Goal: Task Accomplishment & Management: Manage account settings

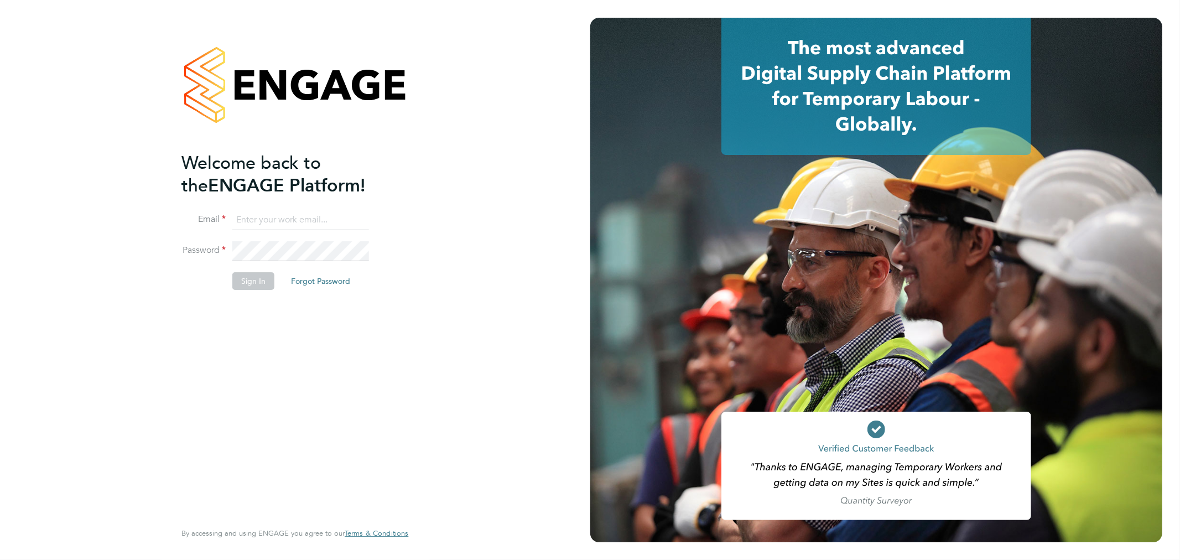
type input "bperkin@psrsolutions.co.uk"
click at [261, 274] on button "Sign In" at bounding box center [253, 281] width 42 height 18
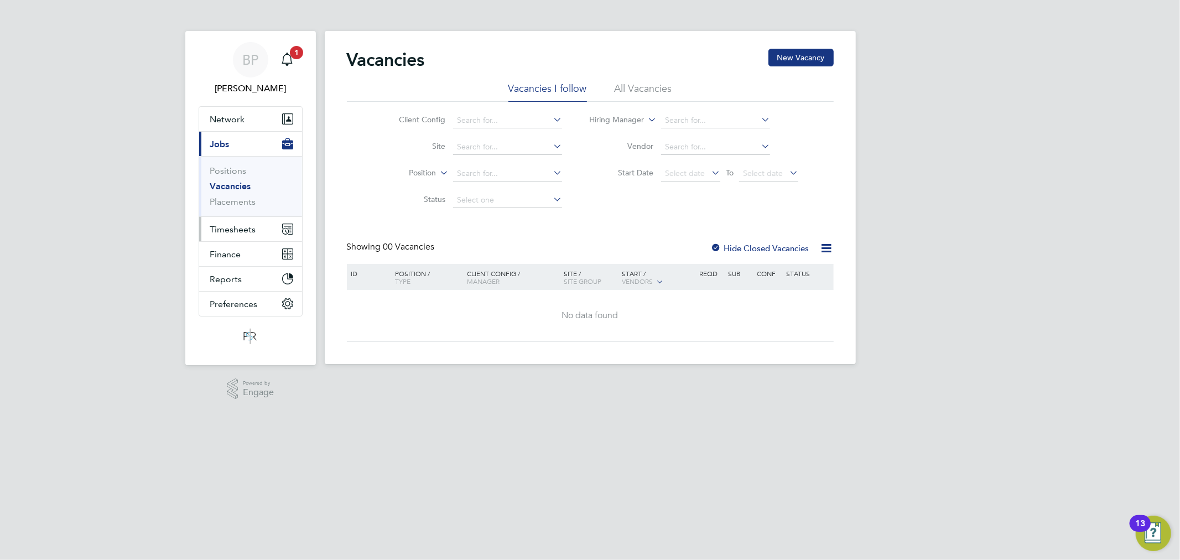
click at [261, 229] on button "Timesheets" at bounding box center [250, 229] width 103 height 24
drag, startPoint x: 250, startPoint y: 195, endPoint x: 262, endPoint y: 203, distance: 14.0
click at [250, 195] on link "Timesheets" at bounding box center [233, 195] width 46 height 11
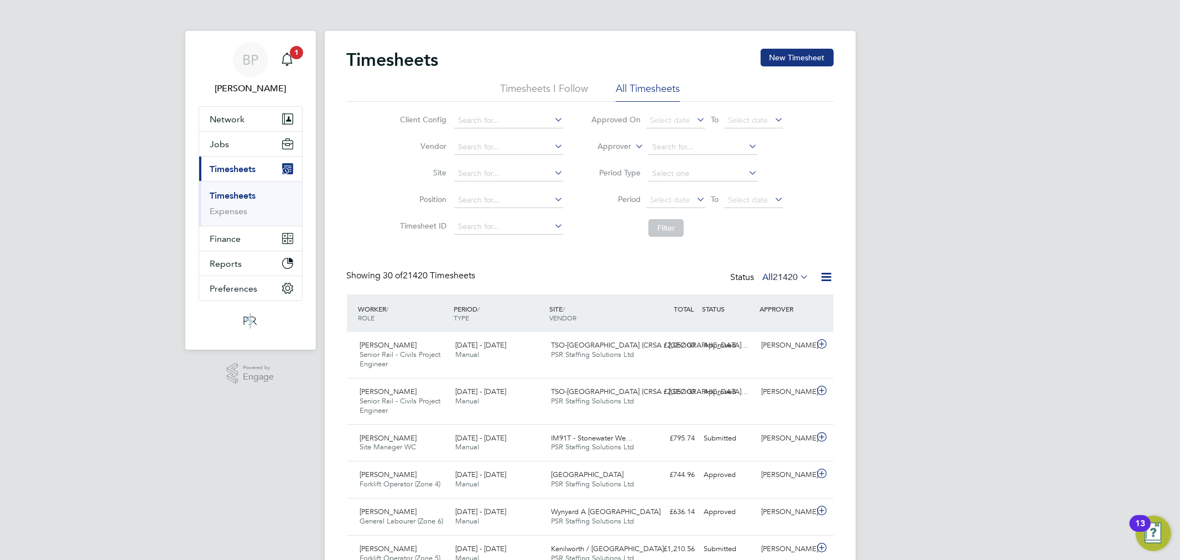
click at [826, 276] on icon at bounding box center [827, 277] width 14 height 14
click at [773, 303] on li "Export Timesheets" at bounding box center [757, 302] width 147 height 15
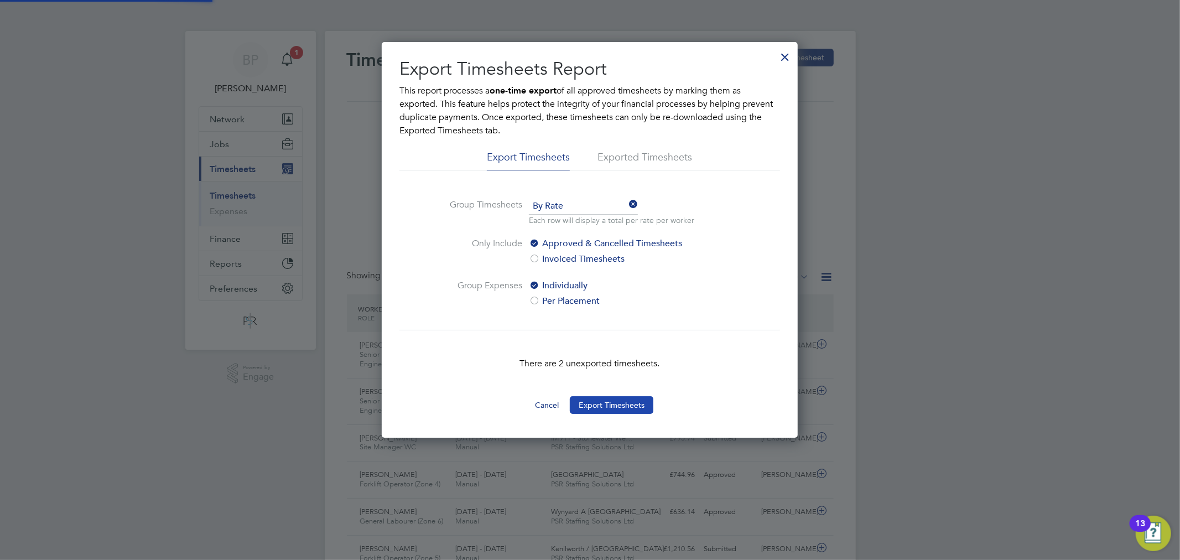
click at [622, 407] on button "Export Timesheets" at bounding box center [612, 405] width 84 height 18
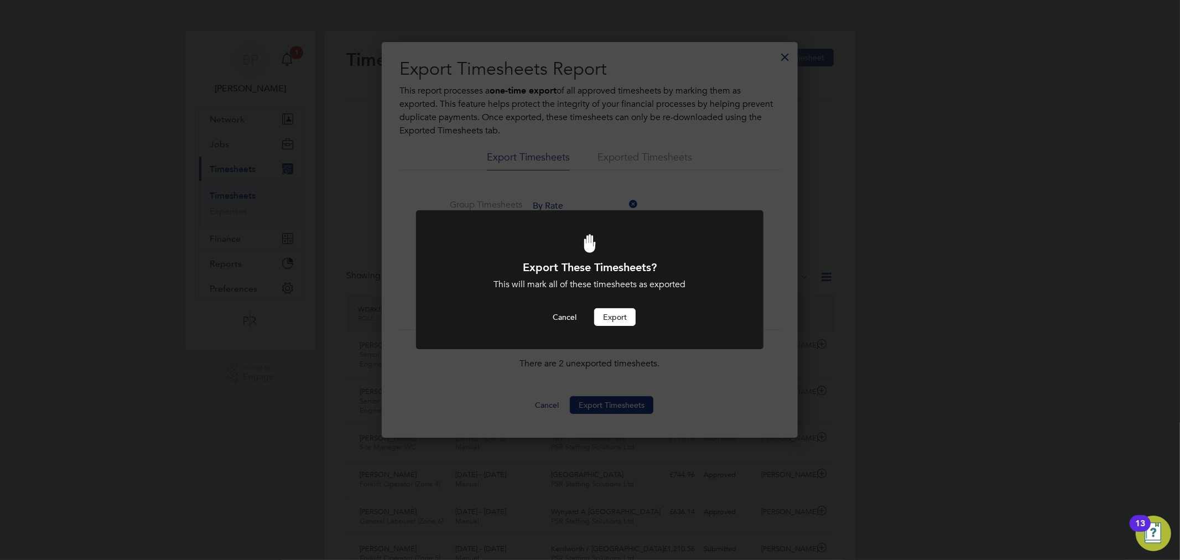
click at [611, 316] on button "Export" at bounding box center [614, 317] width 41 height 18
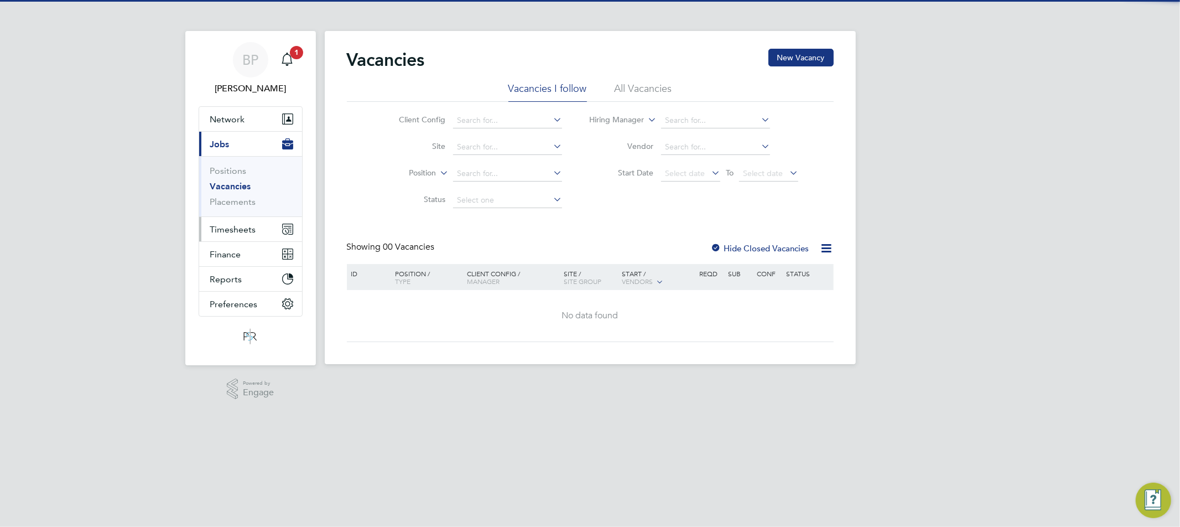
click at [273, 231] on button "Timesheets" at bounding box center [250, 229] width 103 height 24
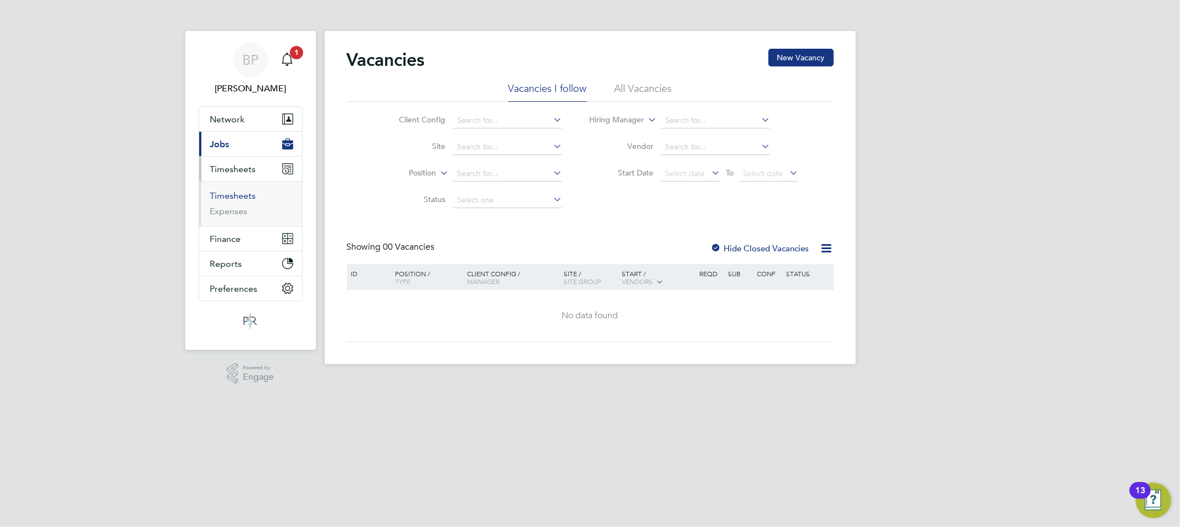
drag, startPoint x: 235, startPoint y: 195, endPoint x: 269, endPoint y: 196, distance: 33.8
click at [235, 195] on link "Timesheets" at bounding box center [233, 195] width 46 height 11
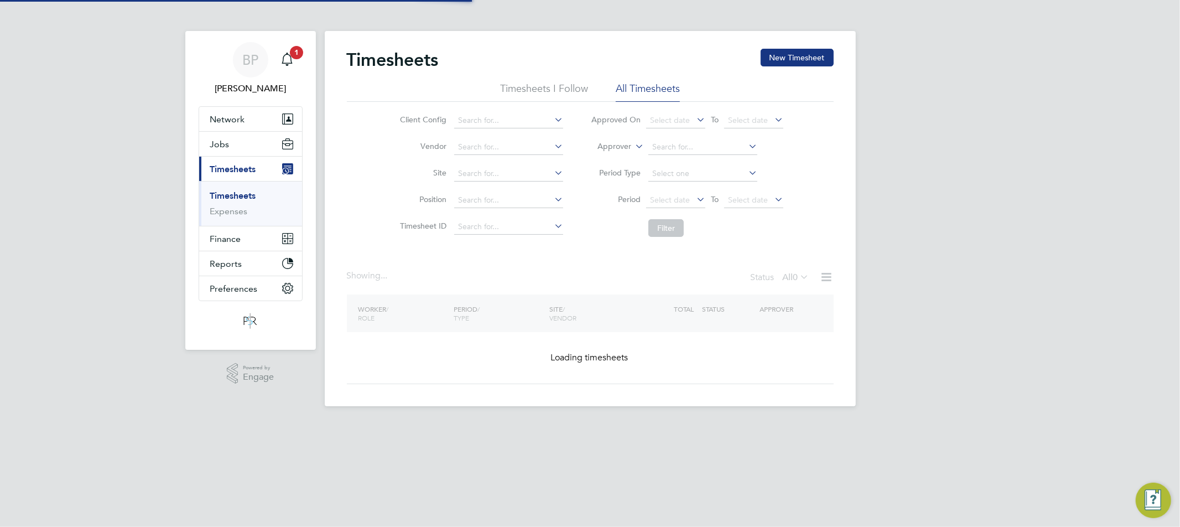
click at [629, 146] on label "Approver" at bounding box center [607, 146] width 50 height 11
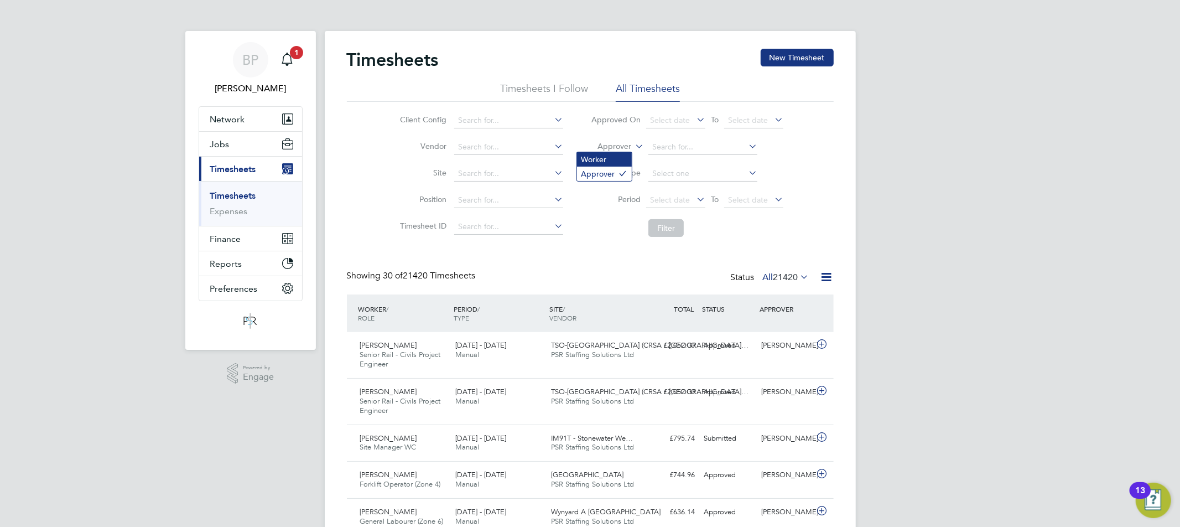
click at [609, 157] on li "Worker" at bounding box center [604, 159] width 55 height 14
click at [659, 147] on input at bounding box center [702, 146] width 109 height 15
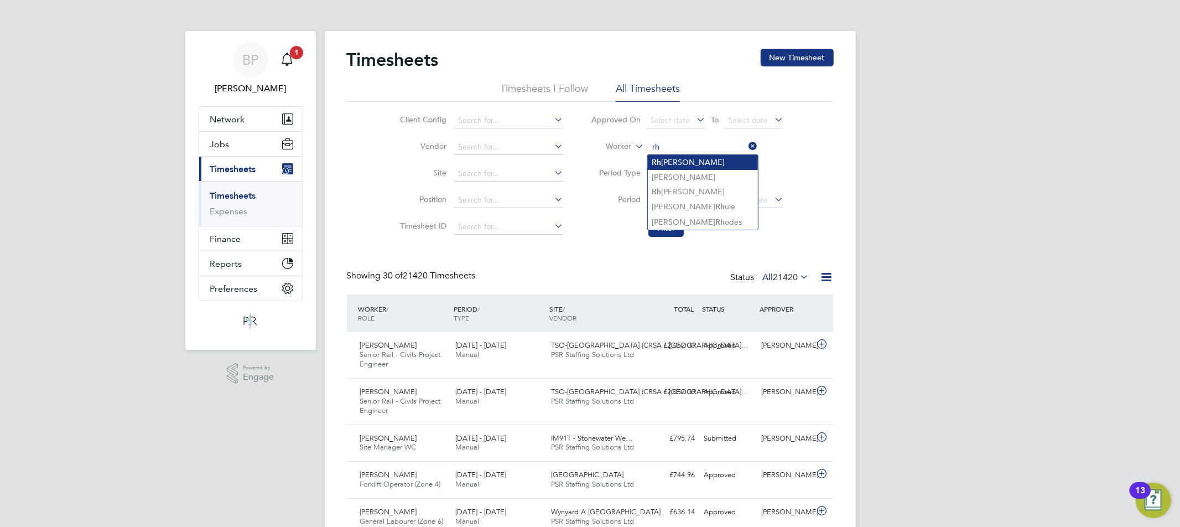
click at [673, 159] on li "Rh ys Lewis" at bounding box center [703, 162] width 110 height 15
type input "[PERSON_NAME]"
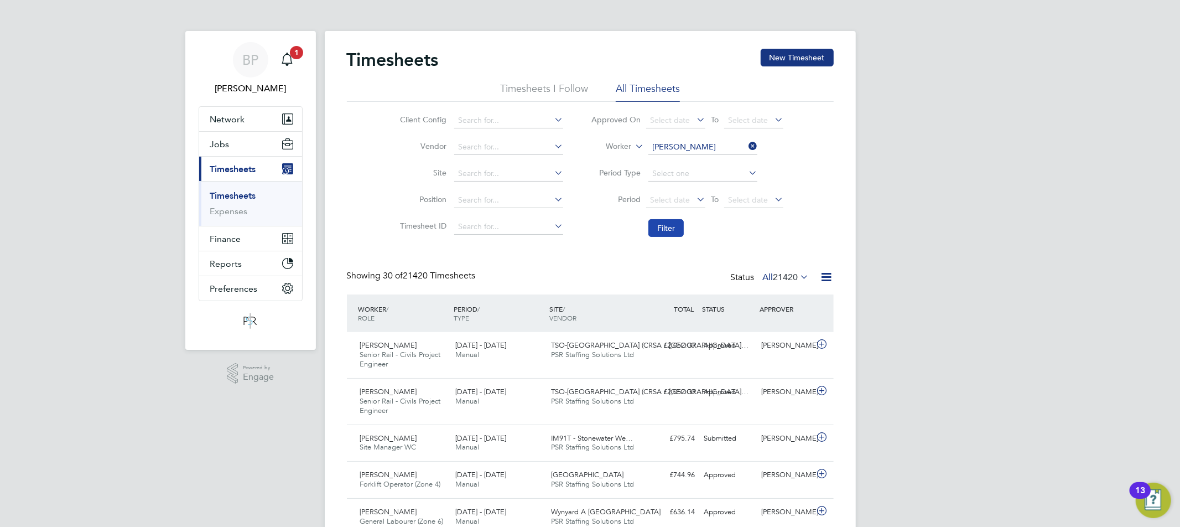
click at [670, 222] on button "Filter" at bounding box center [665, 228] width 35 height 18
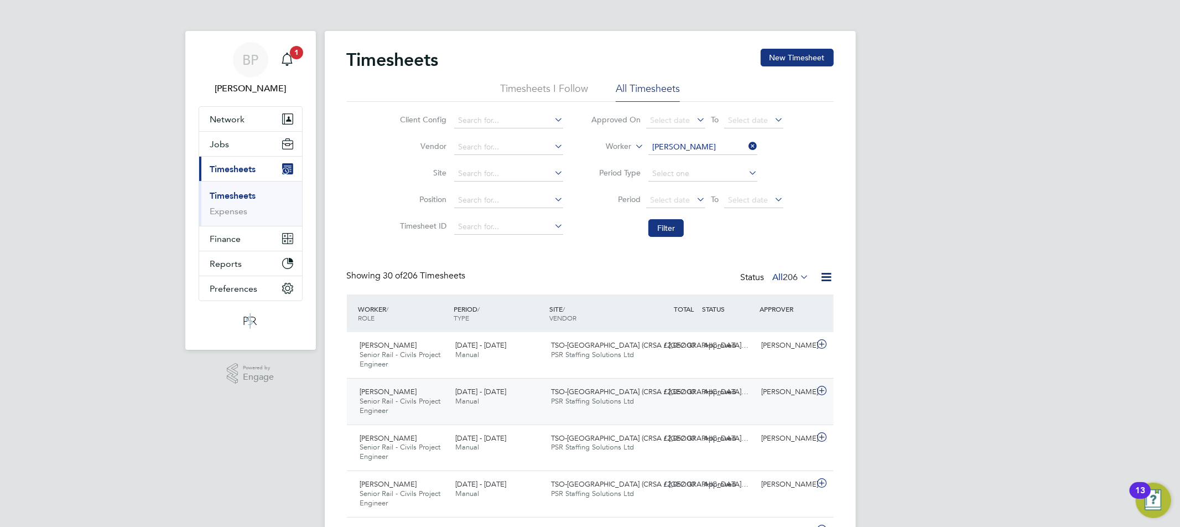
click at [700, 403] on div "Rhys Lewis Senior Rail - Civils Project Engineer 16 - 22 Aug 2025 16 - 22 Aug 2…" at bounding box center [590, 401] width 487 height 46
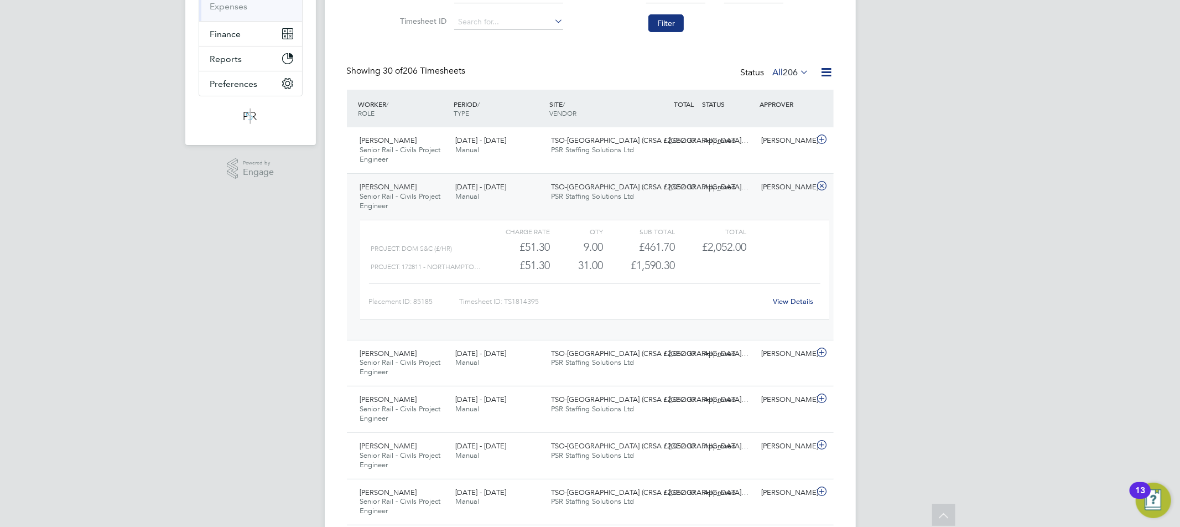
click at [797, 301] on link "View Details" at bounding box center [793, 301] width 40 height 9
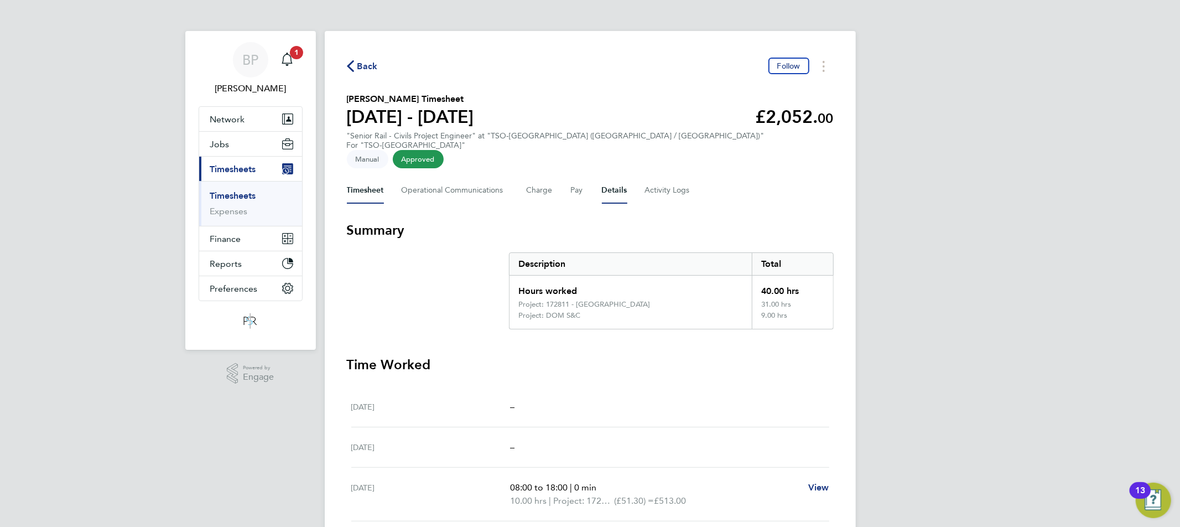
click at [602, 177] on button "Details" at bounding box center [614, 190] width 25 height 27
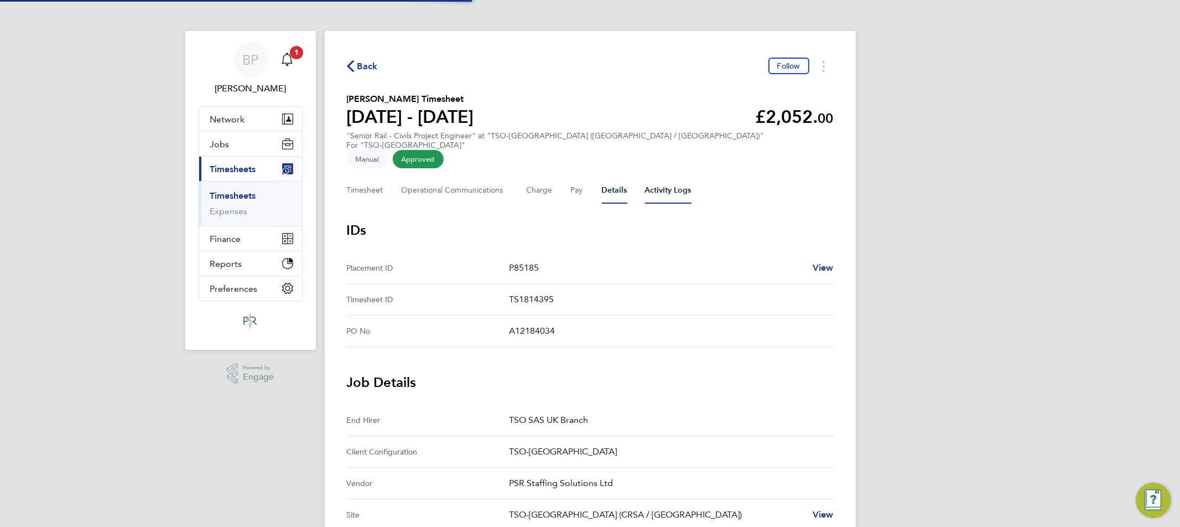
click at [656, 179] on Logs-tab "Activity Logs" at bounding box center [668, 190] width 46 height 27
click at [361, 56] on div "Back Follow Rhys Lewis's Timesheet 16 - 22 Aug 2025 £2,052. 00 "Senior Rail - C…" at bounding box center [590, 459] width 531 height 857
click at [362, 63] on span "Back" at bounding box center [367, 66] width 20 height 13
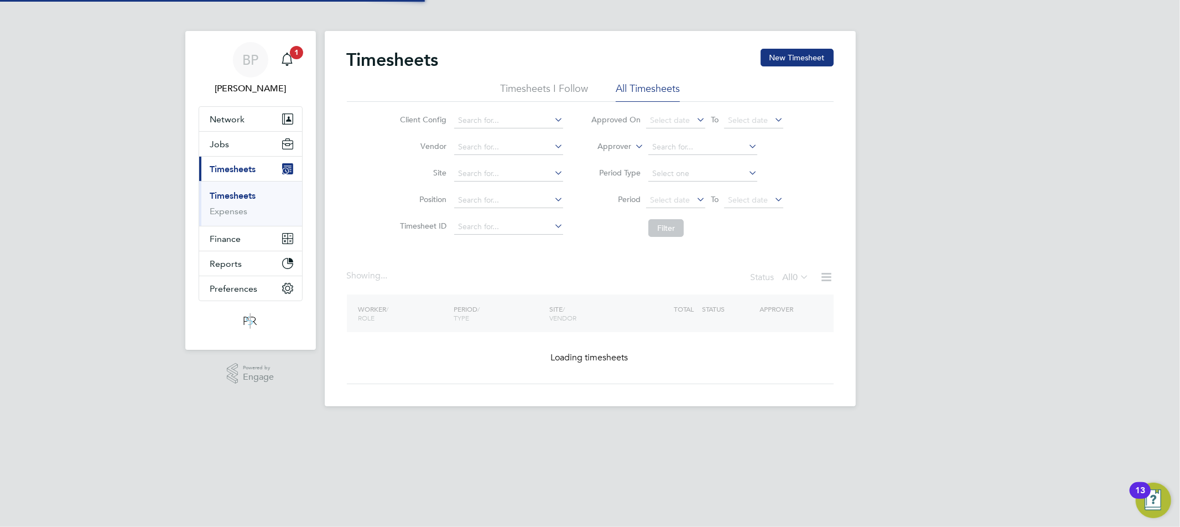
click at [621, 147] on label "Approver" at bounding box center [607, 146] width 50 height 11
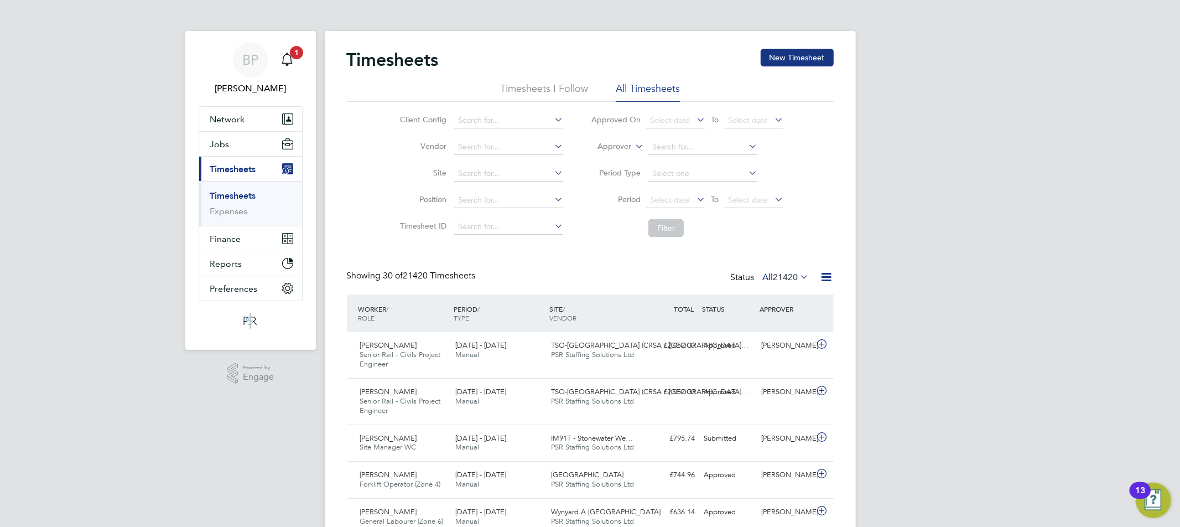
click at [620, 156] on li "Worker" at bounding box center [604, 159] width 55 height 14
click at [681, 139] on input at bounding box center [702, 146] width 109 height 15
paste input "Ellington"
click at [665, 147] on input "Ellington" at bounding box center [702, 146] width 109 height 15
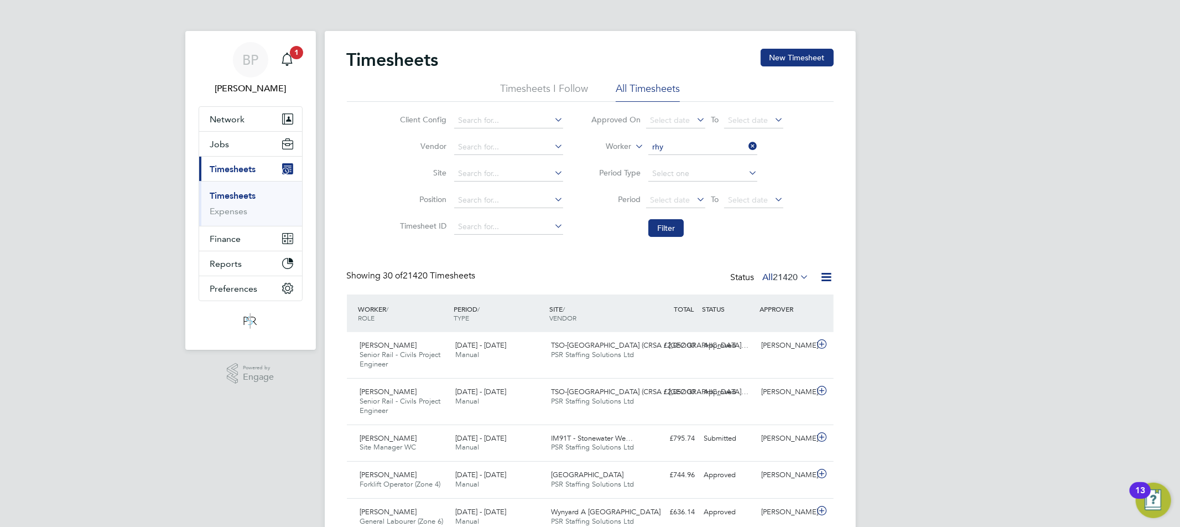
click at [699, 161] on li "Rhy s Lewis" at bounding box center [703, 162] width 110 height 15
type input "[PERSON_NAME]"
click at [665, 229] on button "Filter" at bounding box center [665, 228] width 35 height 18
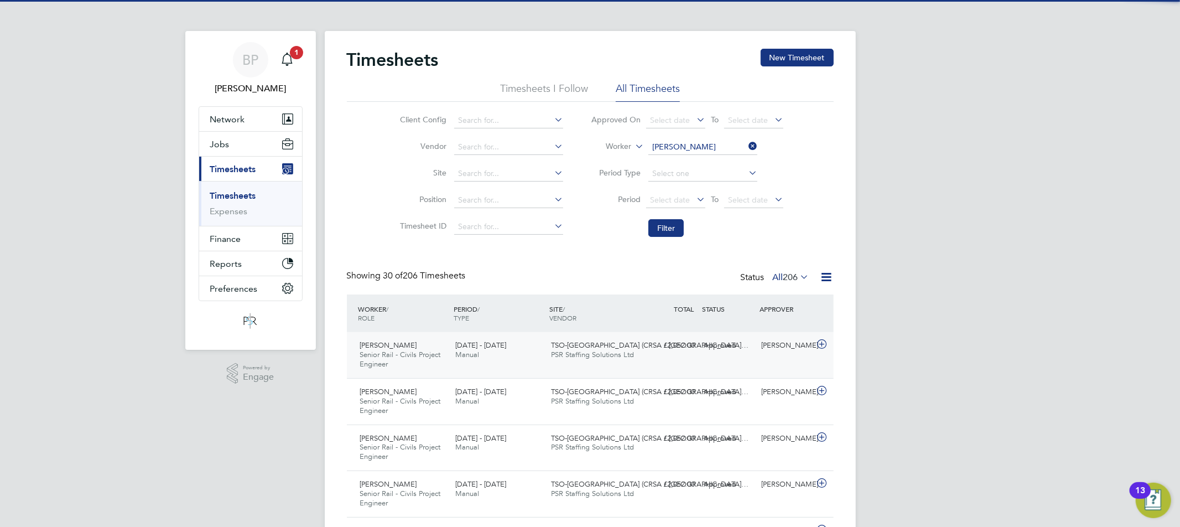
click at [735, 349] on div "Approved" at bounding box center [729, 345] width 58 height 18
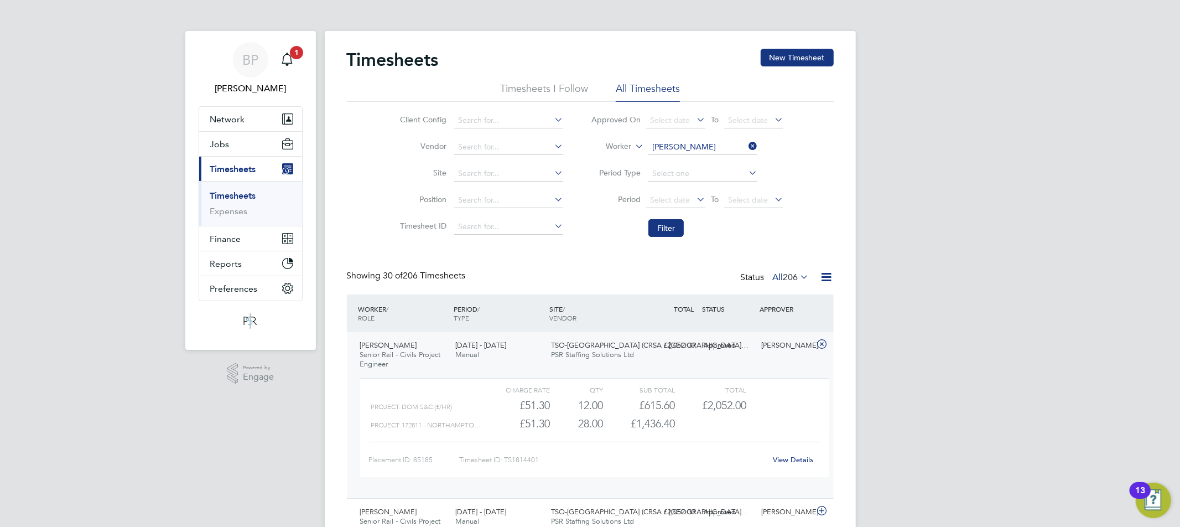
click at [798, 458] on link "View Details" at bounding box center [793, 459] width 40 height 9
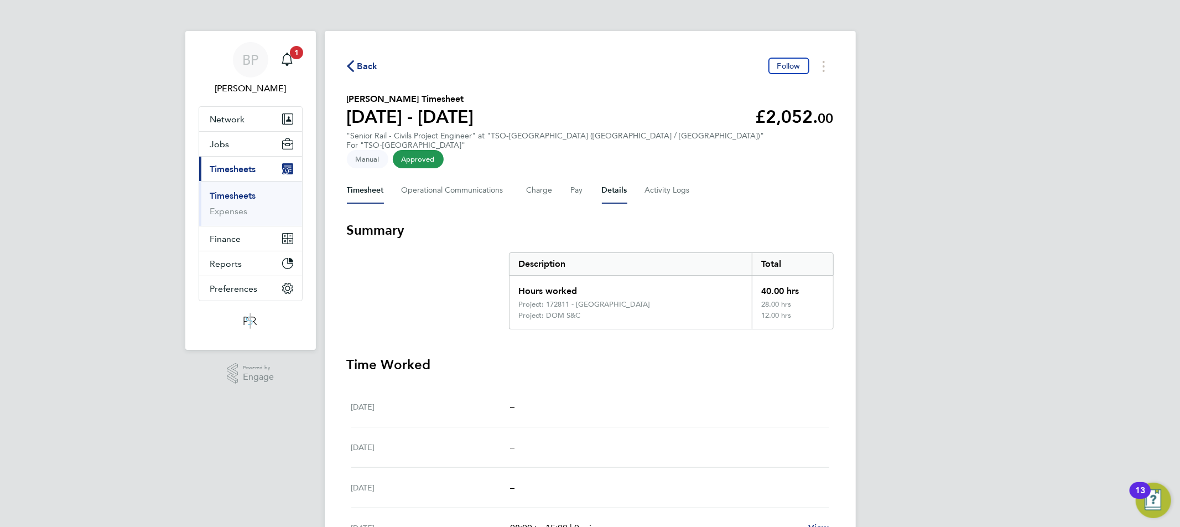
click at [605, 178] on button "Details" at bounding box center [614, 190] width 25 height 27
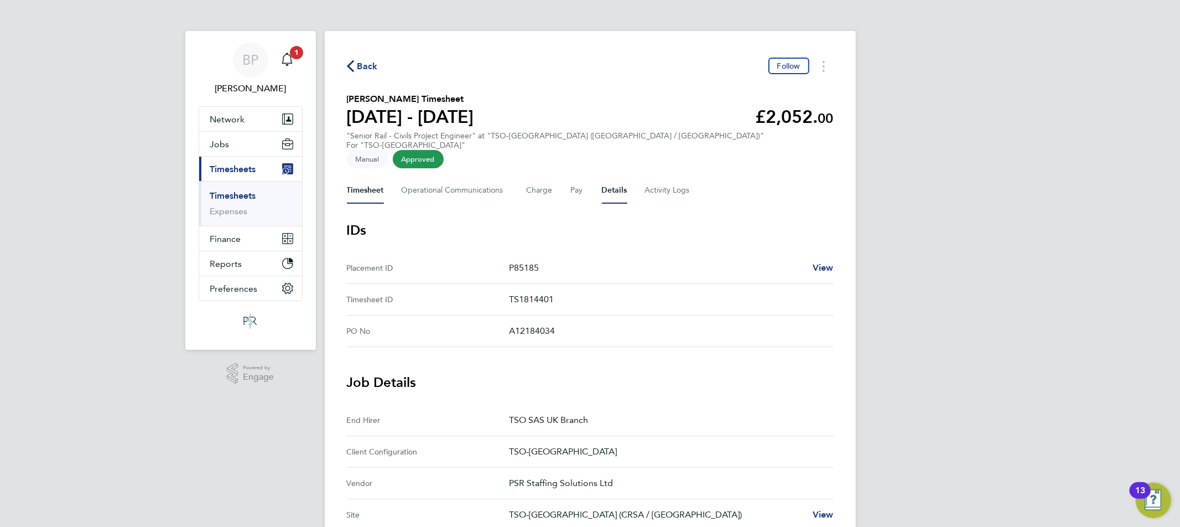
click at [361, 183] on button "Timesheet" at bounding box center [365, 190] width 37 height 27
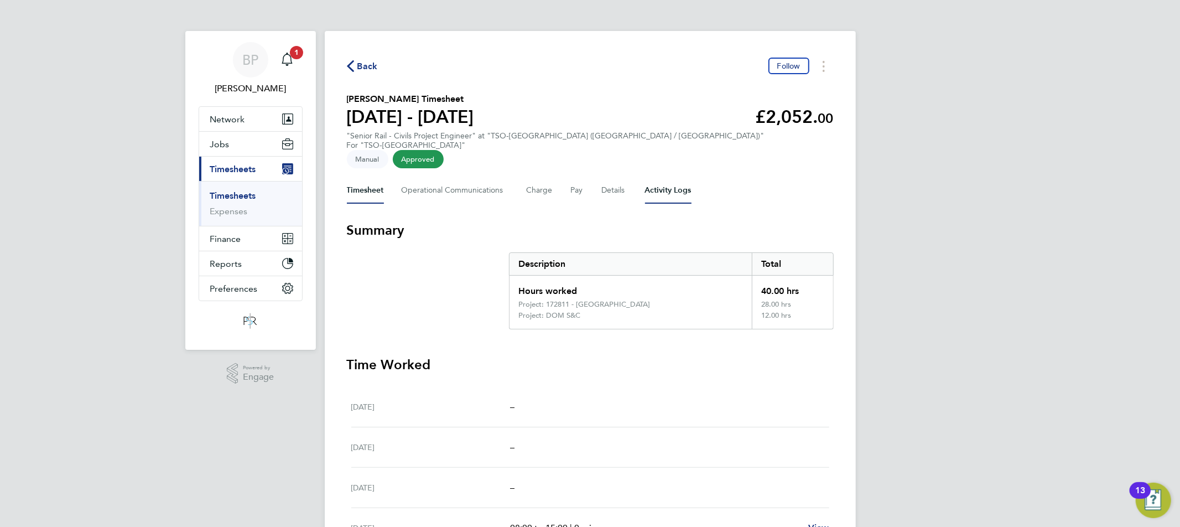
click at [655, 177] on Logs-tab "Activity Logs" at bounding box center [668, 190] width 46 height 27
